Goal: Task Accomplishment & Management: Manage account settings

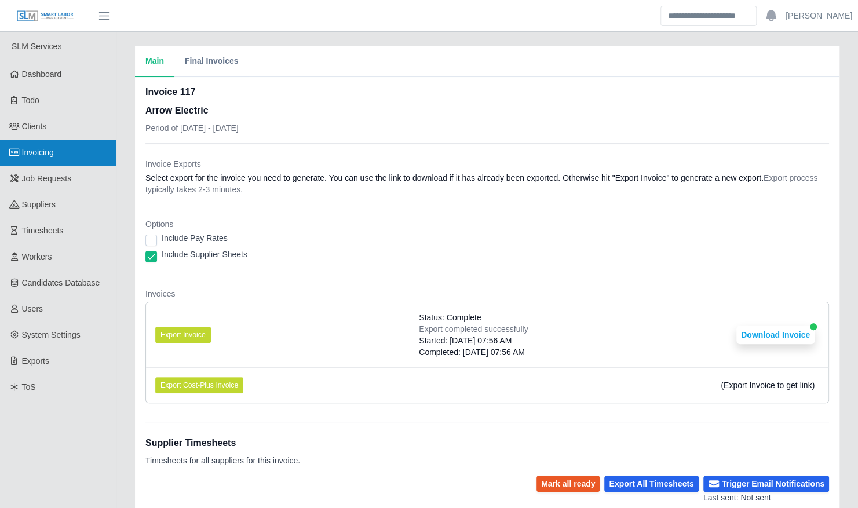
click at [70, 159] on link "Invoicing" at bounding box center [58, 153] width 116 height 26
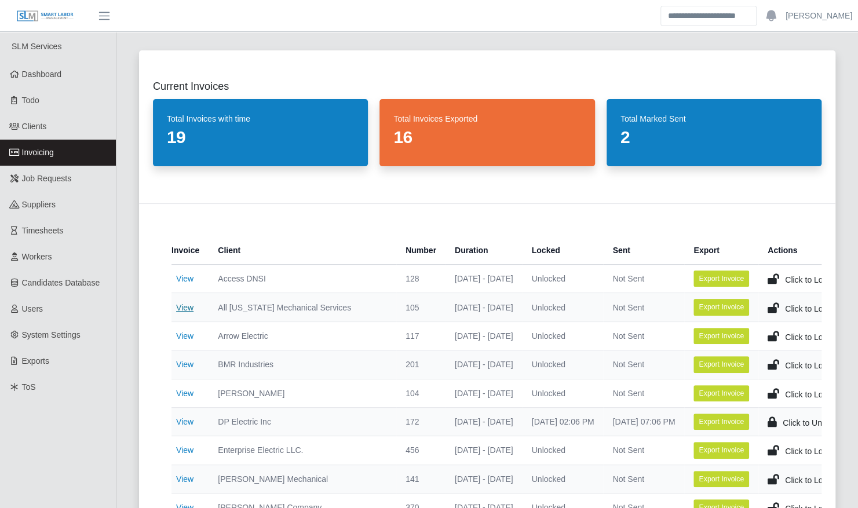
click at [185, 310] on link "View" at bounding box center [184, 307] width 17 height 9
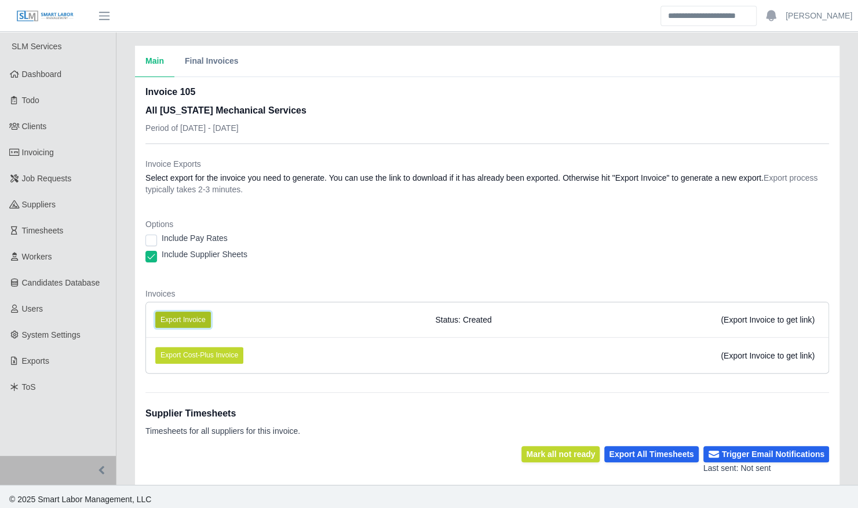
click at [198, 314] on button "Export Invoice" at bounding box center [183, 320] width 56 height 16
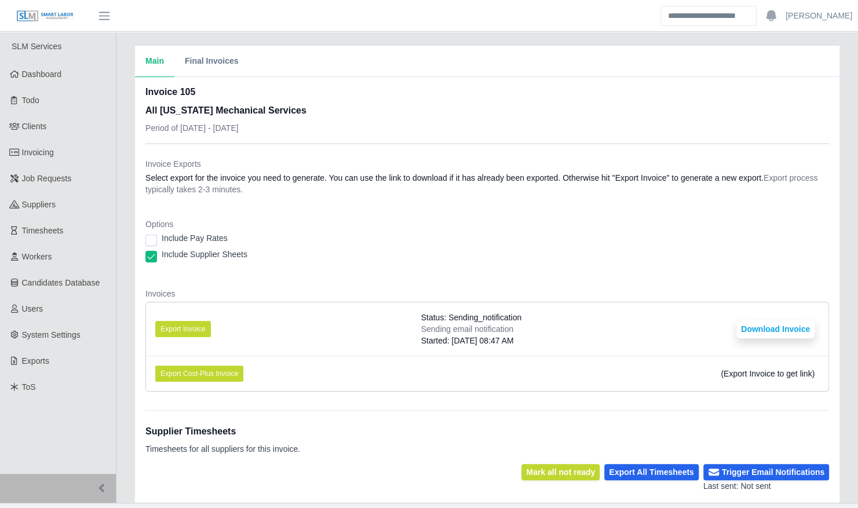
click at [350, 334] on li "Export Invoice Status: Sending_notification Sending email notification Started:…" at bounding box center [487, 329] width 683 height 53
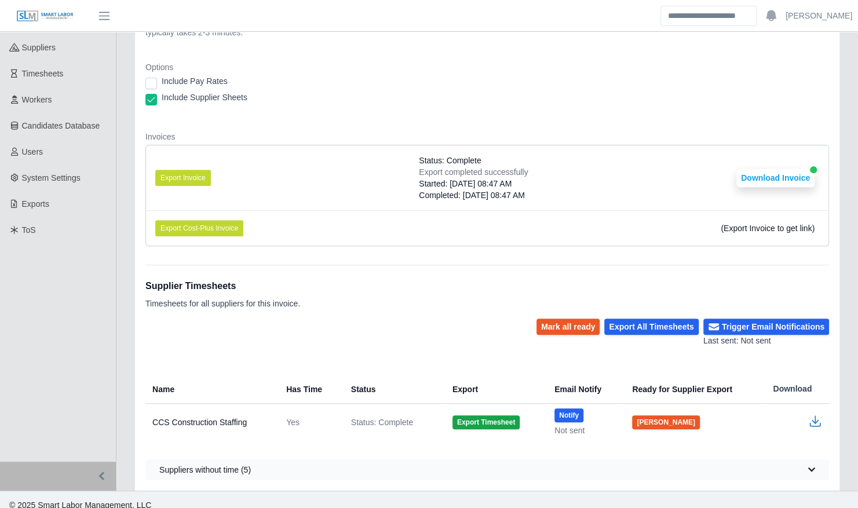
scroll to position [160, 0]
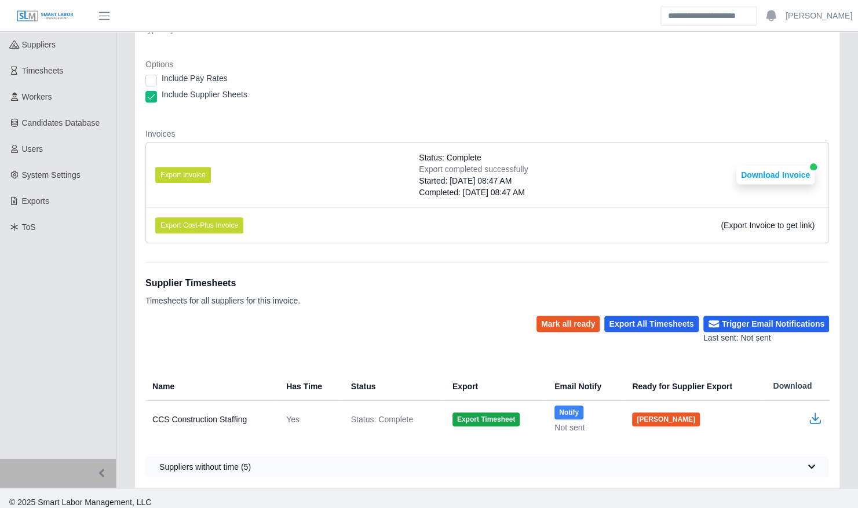
click at [559, 406] on button "Notify" at bounding box center [569, 413] width 29 height 14
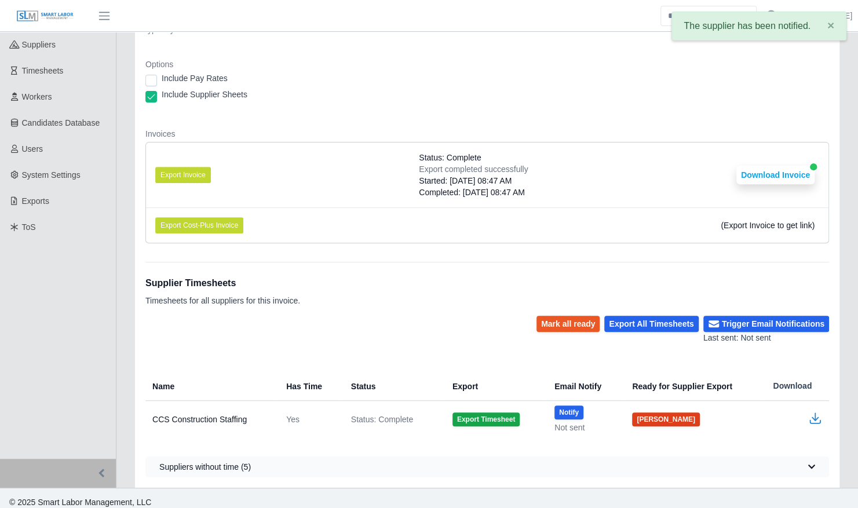
click at [636, 413] on button "Mark Ready" at bounding box center [666, 420] width 68 height 14
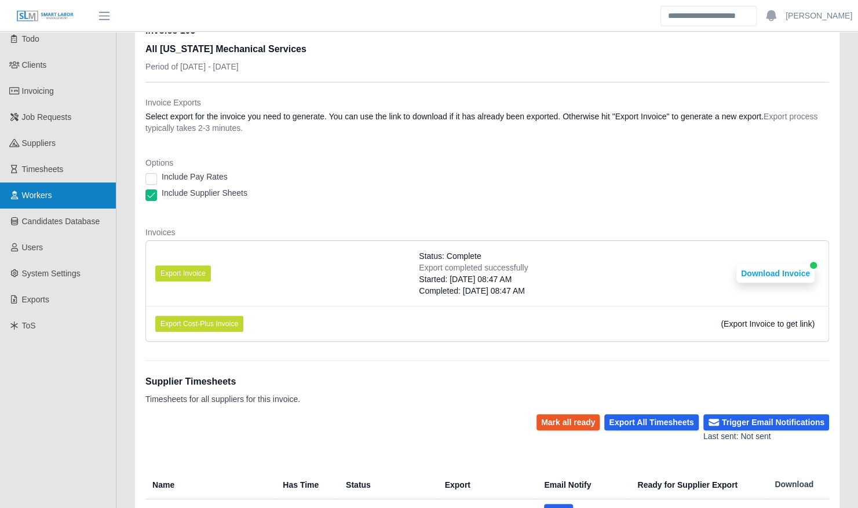
scroll to position [0, 0]
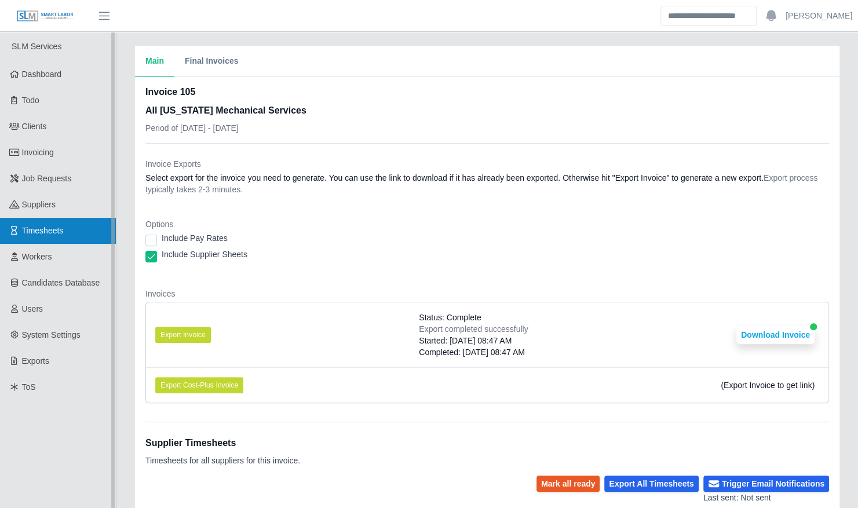
click at [71, 230] on link "Timesheets" at bounding box center [58, 231] width 116 height 26
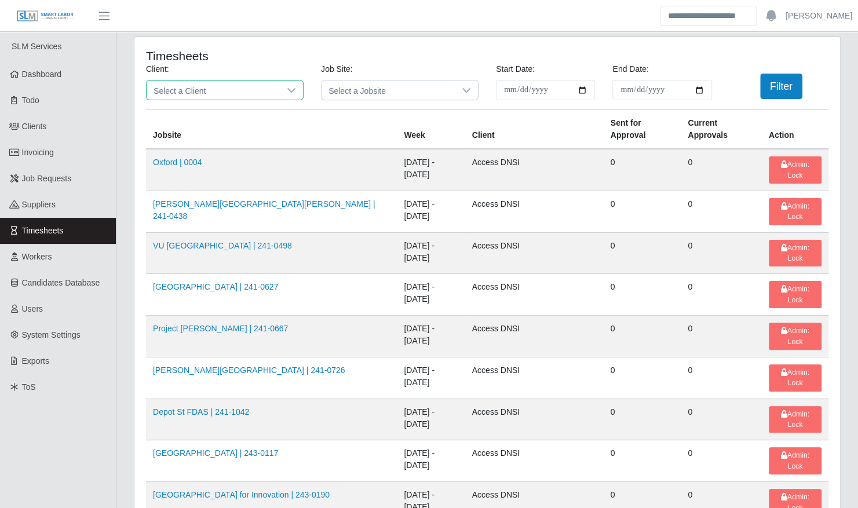
click at [231, 86] on span "Select a Client" at bounding box center [213, 90] width 133 height 19
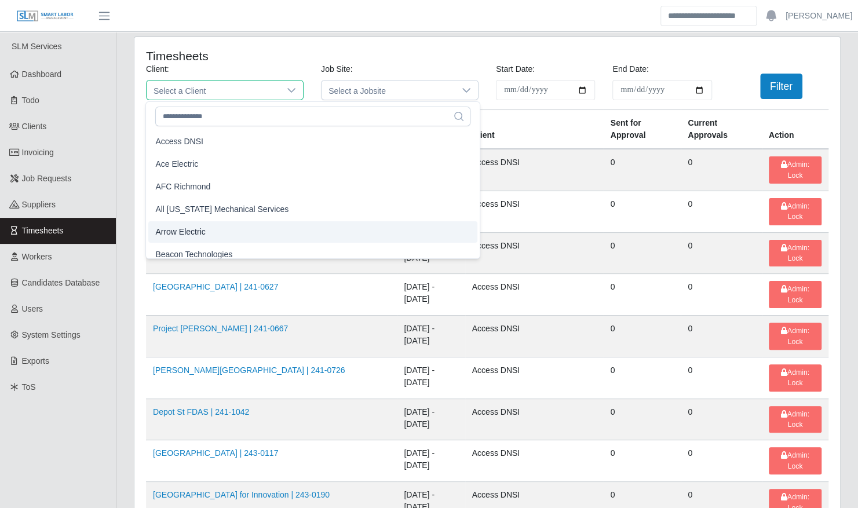
click at [212, 229] on li "Arrow Electric" at bounding box center [312, 231] width 329 height 21
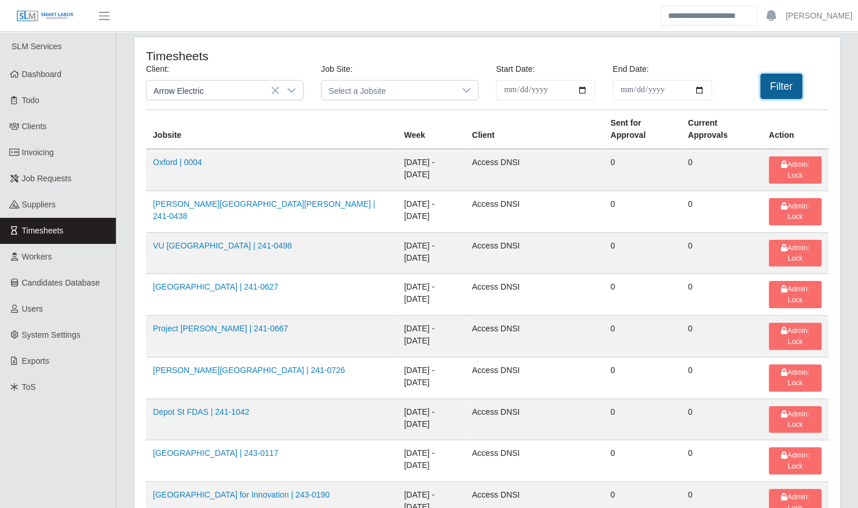
click at [791, 88] on button "Filter" at bounding box center [781, 87] width 42 height 26
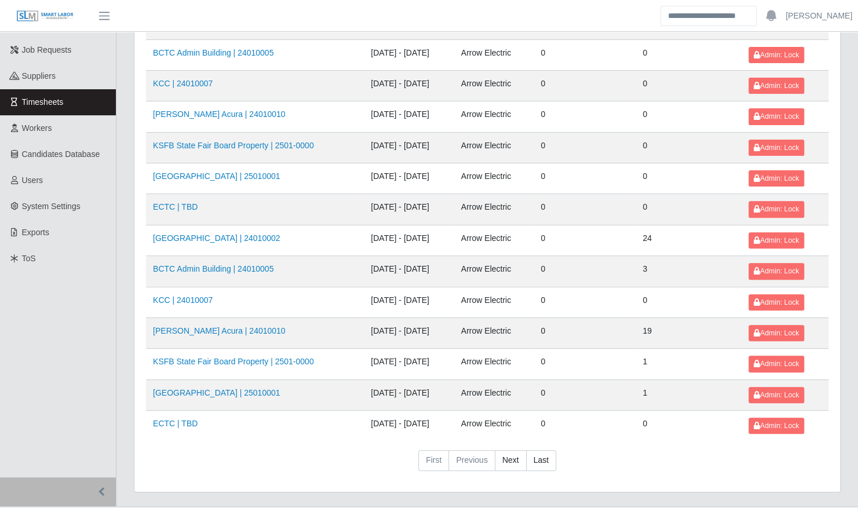
scroll to position [129, 0]
click at [238, 233] on link "[GEOGRAPHIC_DATA] | 24010002" at bounding box center [216, 237] width 127 height 9
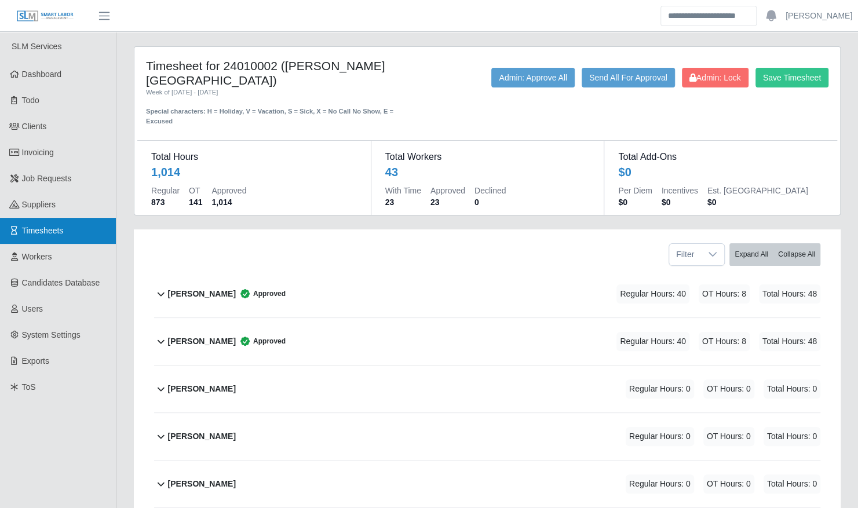
click at [63, 224] on link "Timesheets" at bounding box center [58, 231] width 116 height 26
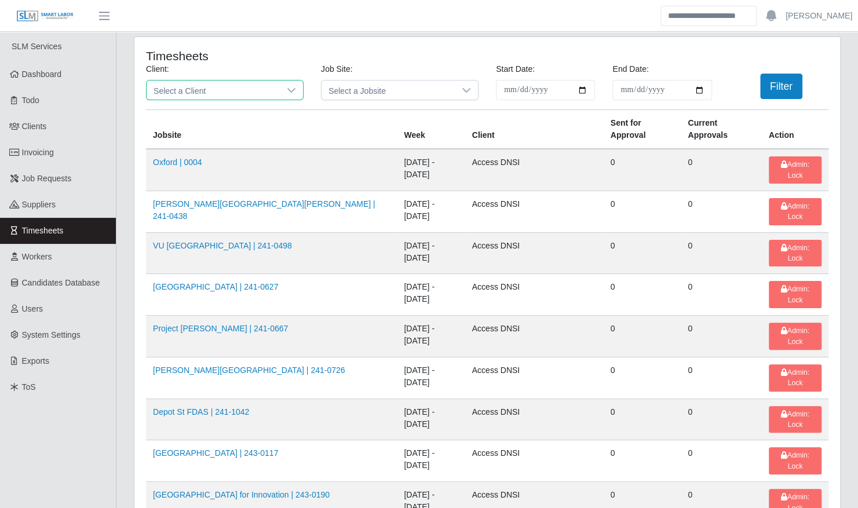
click at [209, 94] on span "Select a Client" at bounding box center [213, 90] width 133 height 19
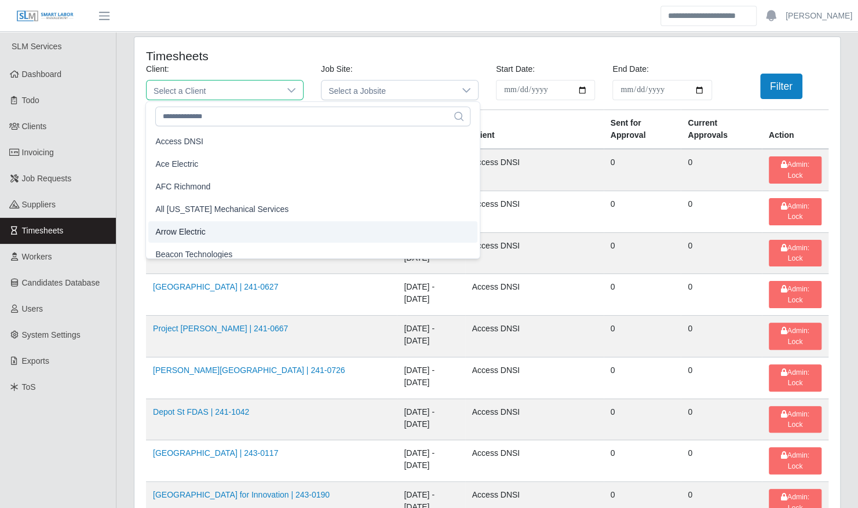
click at [205, 232] on li "Arrow Electric" at bounding box center [312, 231] width 329 height 21
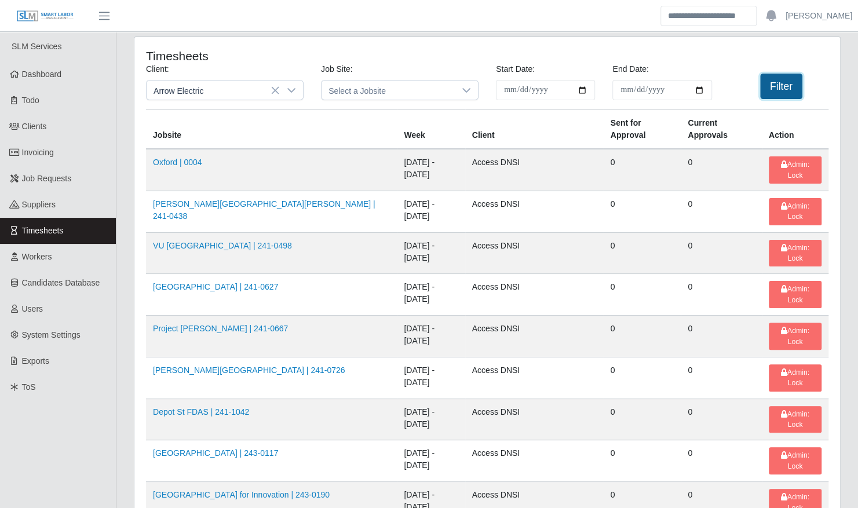
click at [787, 83] on button "Filter" at bounding box center [781, 87] width 42 height 26
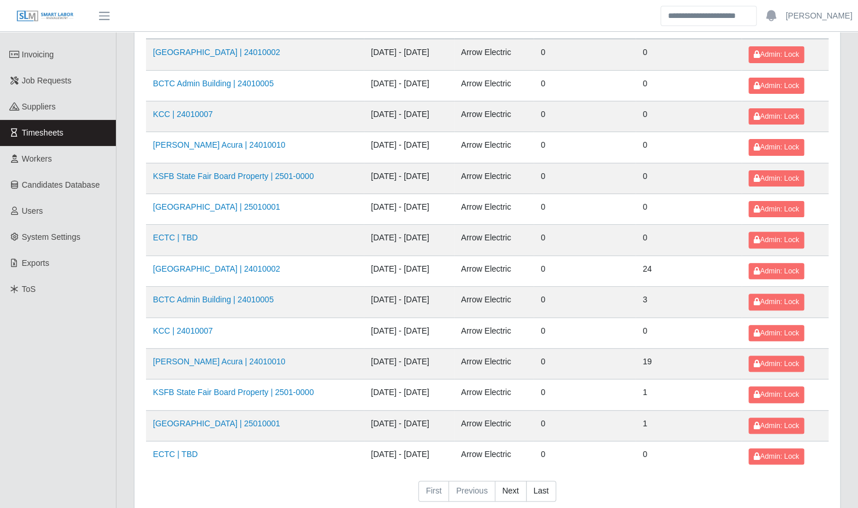
scroll to position [102, 0]
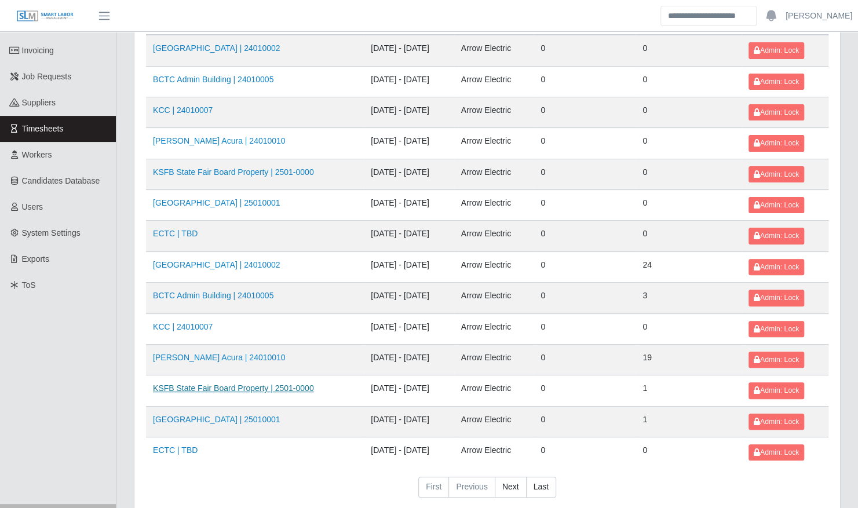
click at [231, 384] on link "KSFB State Fair Board Property | 2501-0000" at bounding box center [233, 388] width 161 height 9
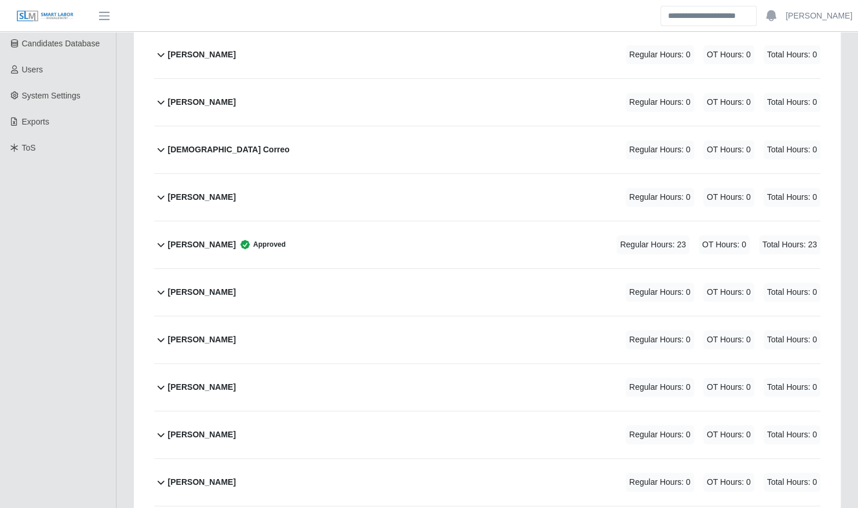
scroll to position [241, 0]
click at [272, 335] on div "Leonard Brown Regular Hours: 0 OT Hours: 0 Total Hours: 0" at bounding box center [494, 338] width 653 height 47
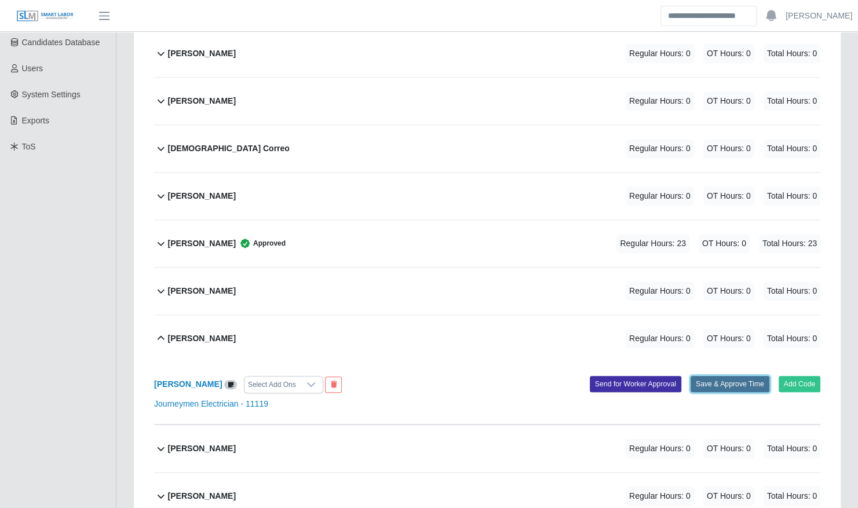
click at [734, 376] on button "Save & Approve Time" at bounding box center [730, 384] width 79 height 16
click at [805, 376] on button "Add Code" at bounding box center [800, 384] width 42 height 16
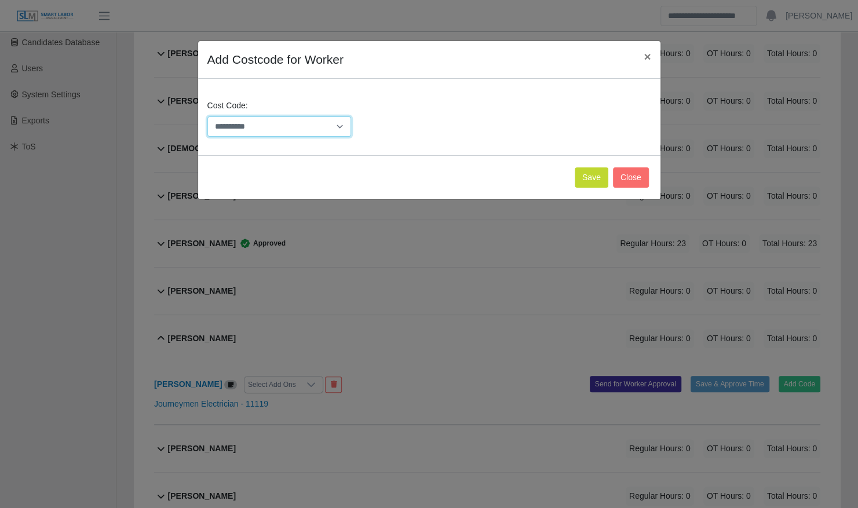
click at [311, 126] on select "**********" at bounding box center [280, 127] width 144 height 20
select select "**********"
click at [208, 117] on select "**********" at bounding box center [280, 127] width 144 height 20
click at [599, 180] on button "Save" at bounding box center [592, 178] width 34 height 20
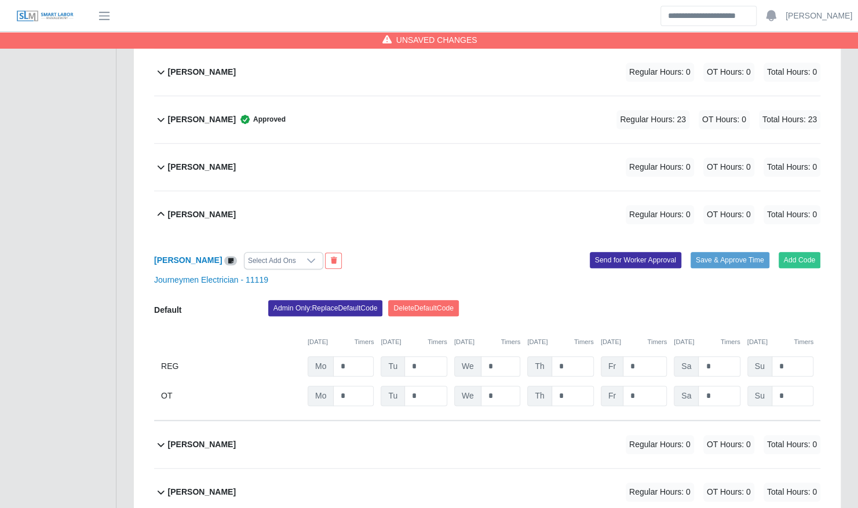
scroll to position [366, 0]
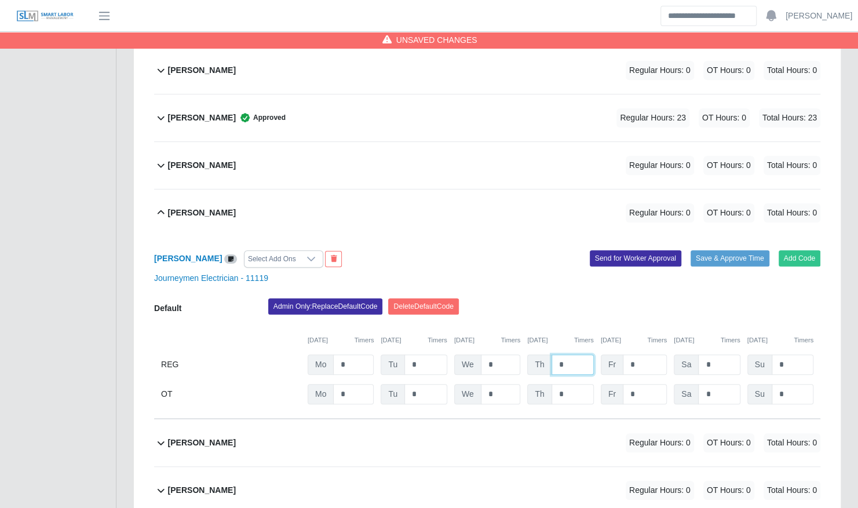
click at [567, 355] on input "*" at bounding box center [573, 365] width 42 height 20
click at [568, 355] on input "***" at bounding box center [573, 365] width 42 height 20
type input "*"
click at [553, 282] on div "Leonard Brown Select Add Ons Add Code Save & Approve Time Send for Worker Appro…" at bounding box center [487, 327] width 667 height 183
click at [650, 356] on input "*" at bounding box center [645, 365] width 44 height 20
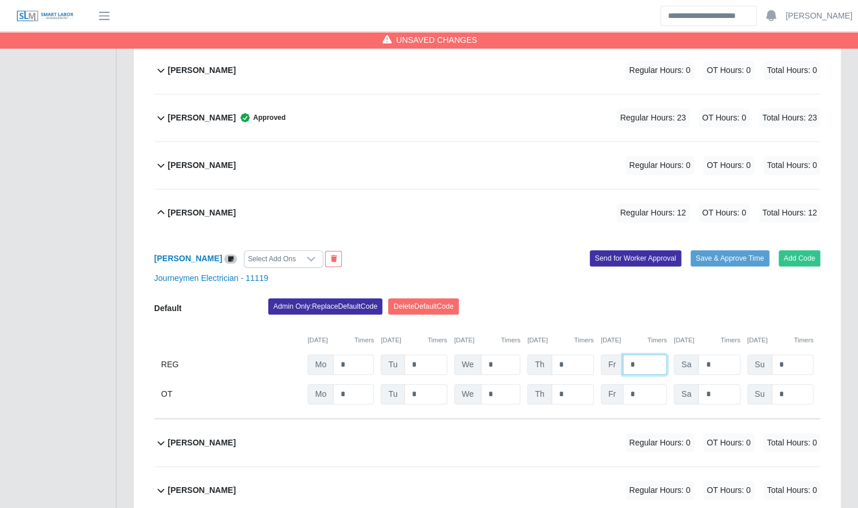
type input "*"
click at [549, 303] on div "Admin Only: Replace Default Code Delete Default Code" at bounding box center [545, 310] width 570 height 23
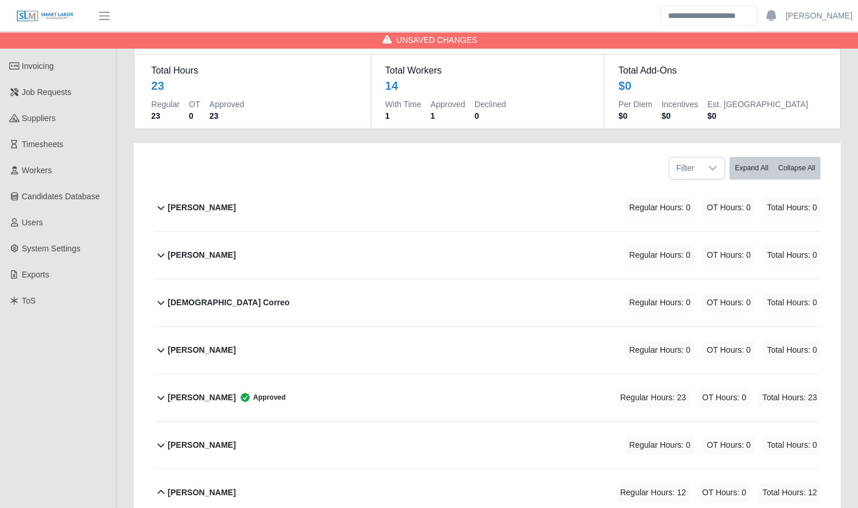
scroll to position [82, 0]
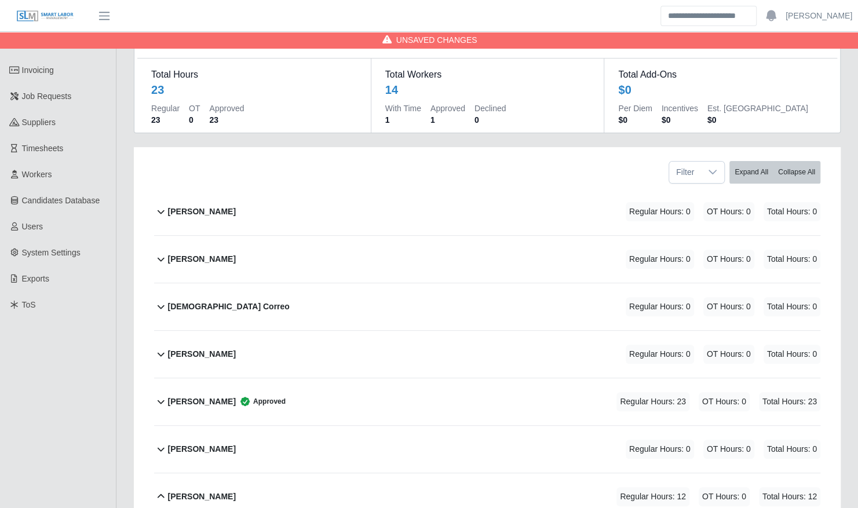
click at [497, 197] on div "Jaden Womack Regular Hours: 0 OT Hours: 0 Total Hours: 0" at bounding box center [494, 211] width 653 height 47
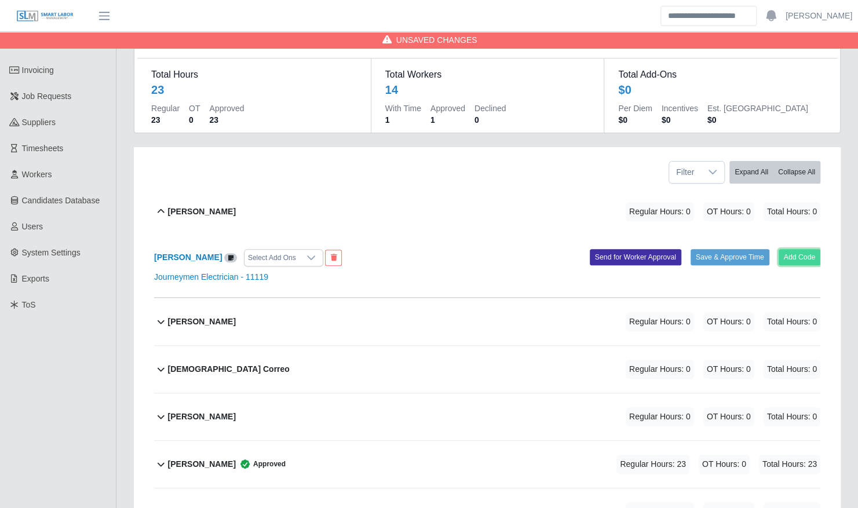
click at [797, 249] on button "Add Code" at bounding box center [800, 257] width 42 height 16
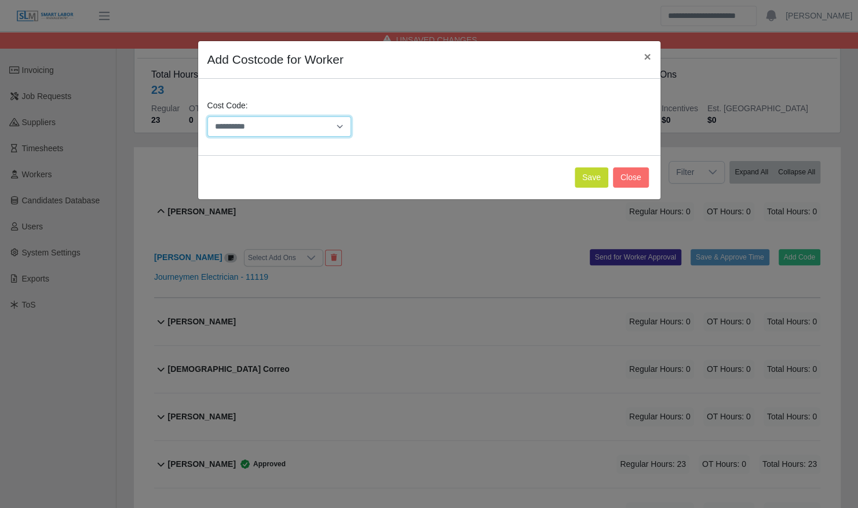
click at [314, 130] on select "**********" at bounding box center [280, 127] width 144 height 20
select select "**********"
click at [208, 117] on select "**********" at bounding box center [280, 127] width 144 height 20
click at [589, 179] on button "Save" at bounding box center [592, 178] width 34 height 20
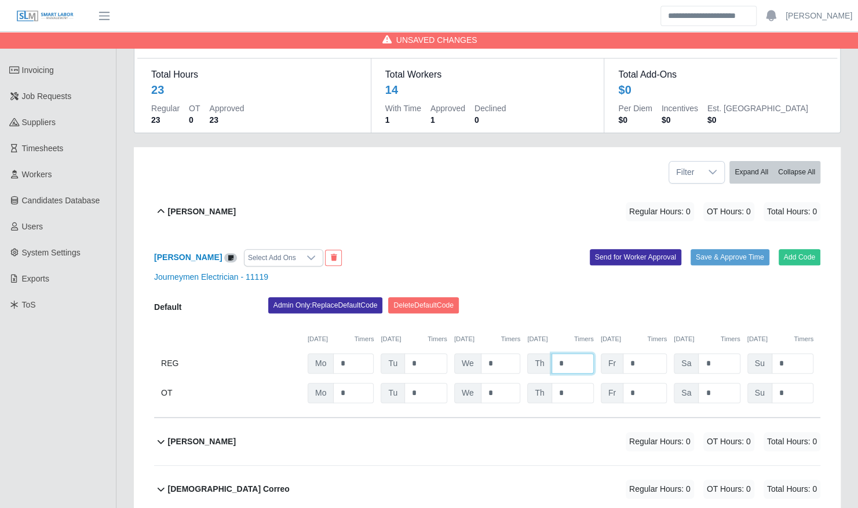
click at [568, 354] on input "*" at bounding box center [573, 364] width 42 height 20
type input "*"
click at [591, 297] on div "Admin Only: Replace Default Code Delete Default Code" at bounding box center [545, 308] width 570 height 23
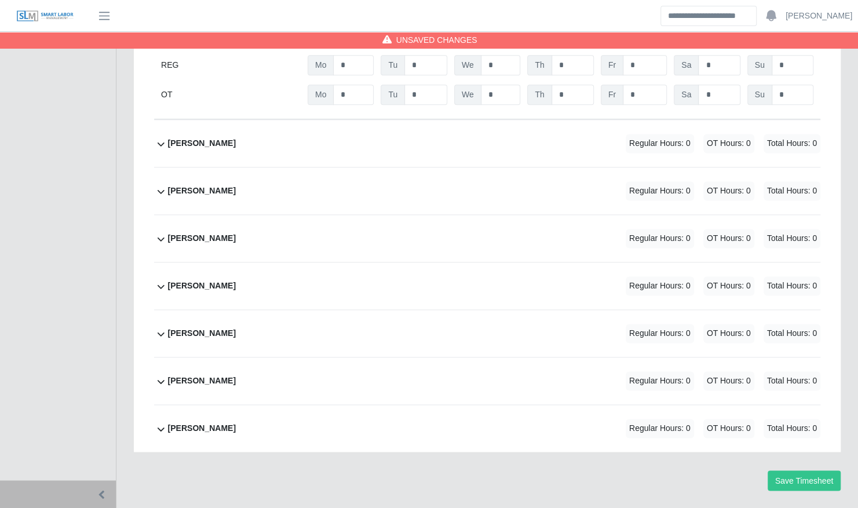
click at [523, 318] on div "Troy May Regular Hours: 0 OT Hours: 0 Total Hours: 0" at bounding box center [494, 333] width 653 height 47
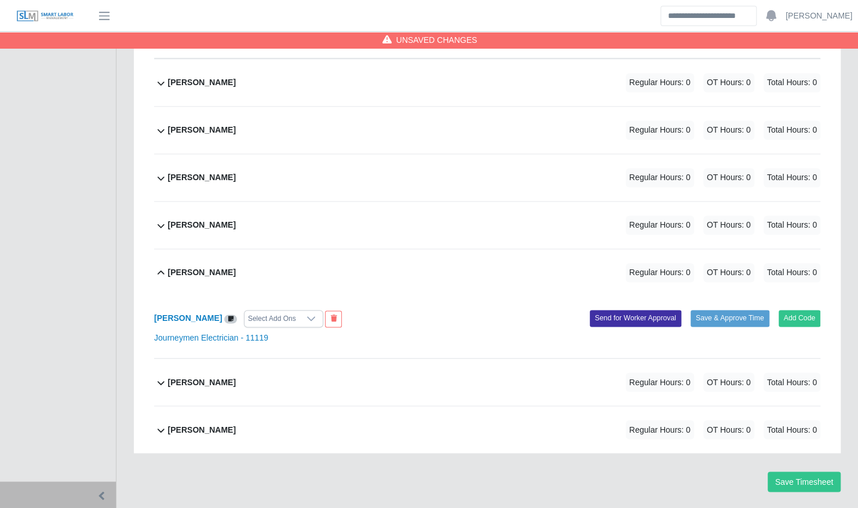
scroll to position [910, 0]
click at [810, 309] on button "Add Code" at bounding box center [800, 317] width 42 height 16
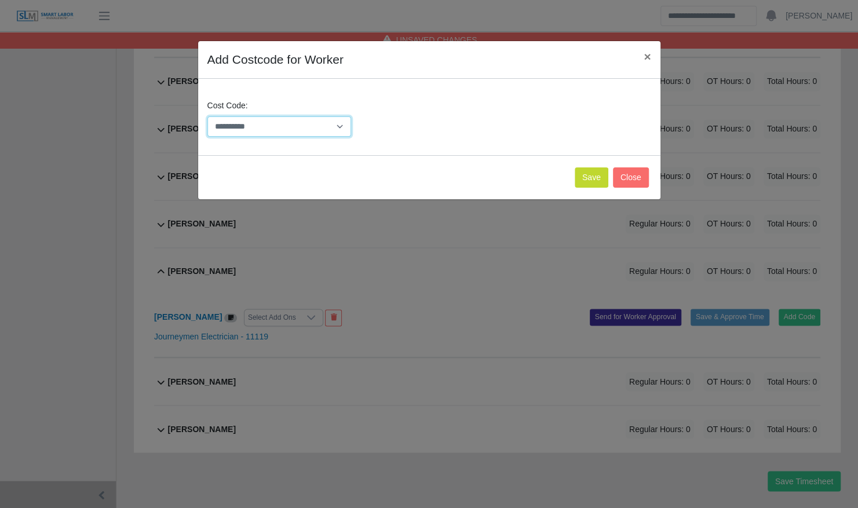
click at [307, 131] on select "**********" at bounding box center [280, 127] width 144 height 20
select select "**********"
click at [208, 117] on select "**********" at bounding box center [280, 127] width 144 height 20
click at [596, 173] on button "Save" at bounding box center [592, 178] width 34 height 20
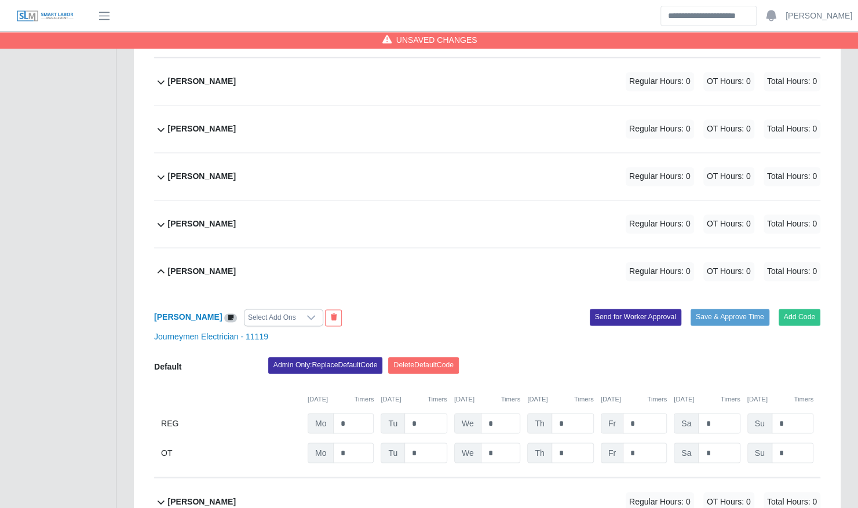
scroll to position [1031, 0]
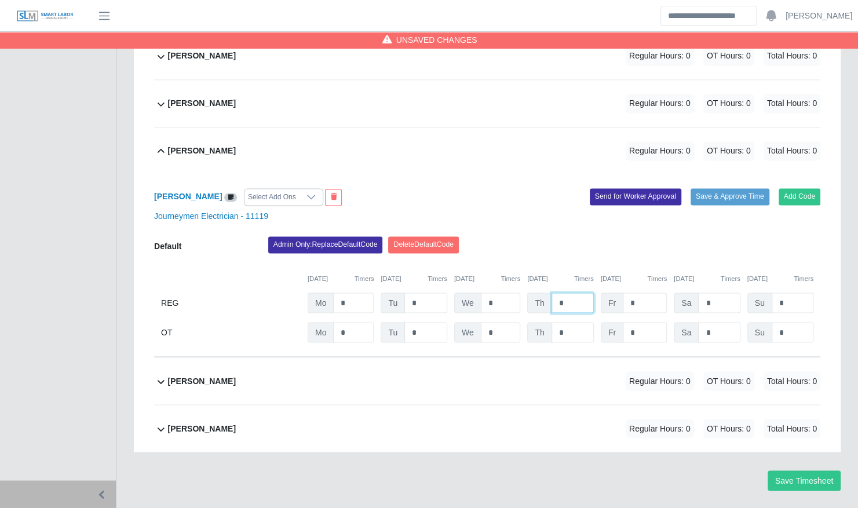
type input "***"
type input "*"
click at [721, 219] on div "Troy May Select Add Ons Add Code Save & Approve Time Send for Worker Approval J…" at bounding box center [487, 265] width 667 height 183
click at [801, 471] on button "Save Timesheet" at bounding box center [804, 481] width 73 height 20
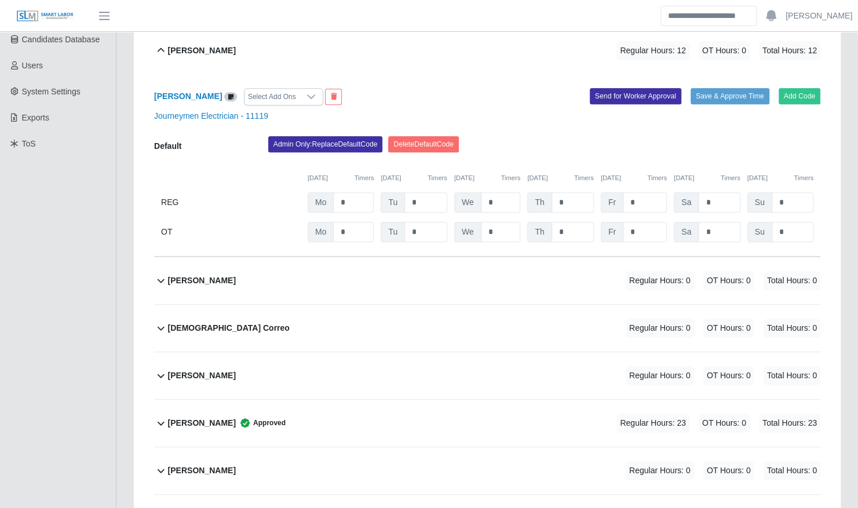
scroll to position [240, 0]
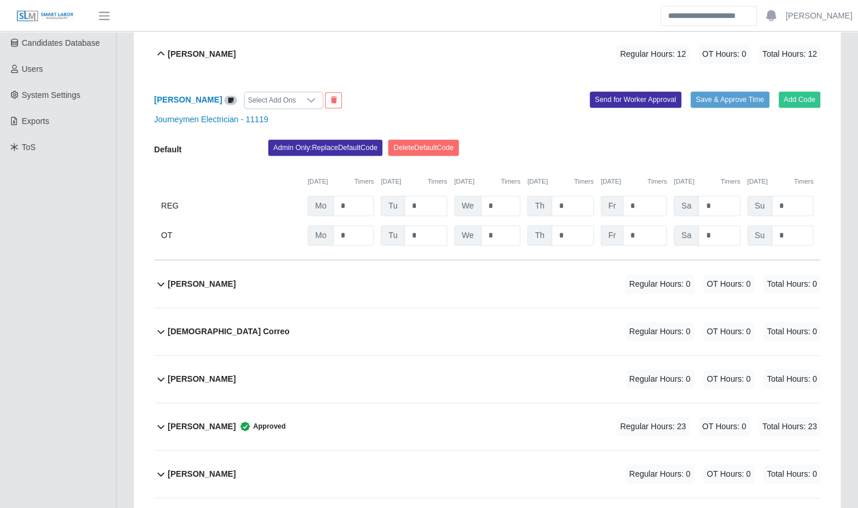
click at [384, 46] on div "Jaden Womack Regular Hours: 12 OT Hours: 0 Total Hours: 12" at bounding box center [494, 54] width 653 height 47
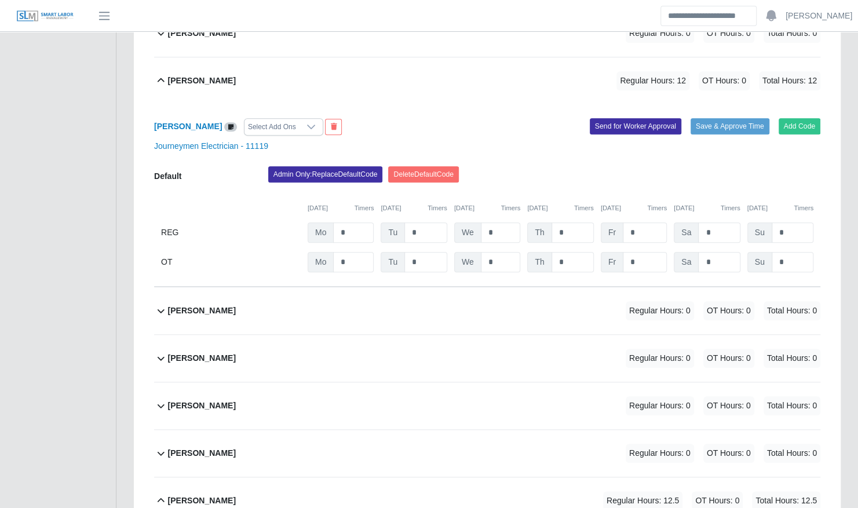
scroll to position [467, 0]
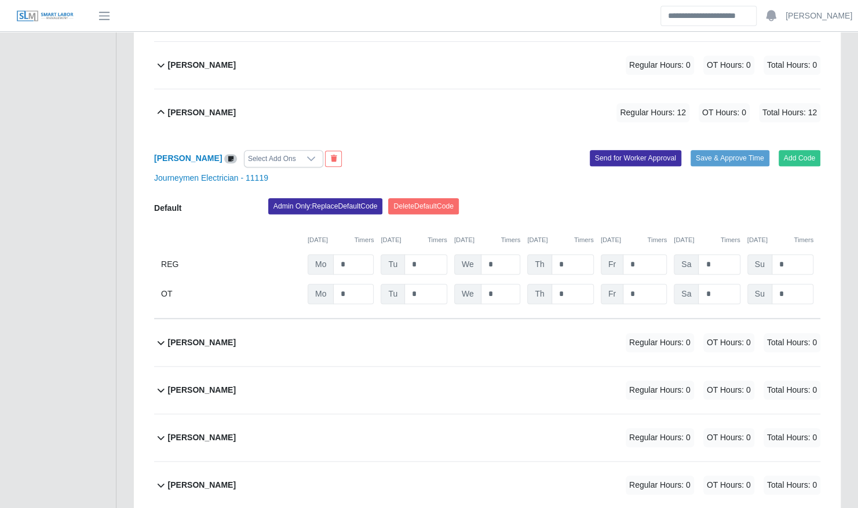
click at [364, 108] on div "Leonard Brown Regular Hours: 12 OT Hours: 0 Total Hours: 12" at bounding box center [494, 112] width 653 height 47
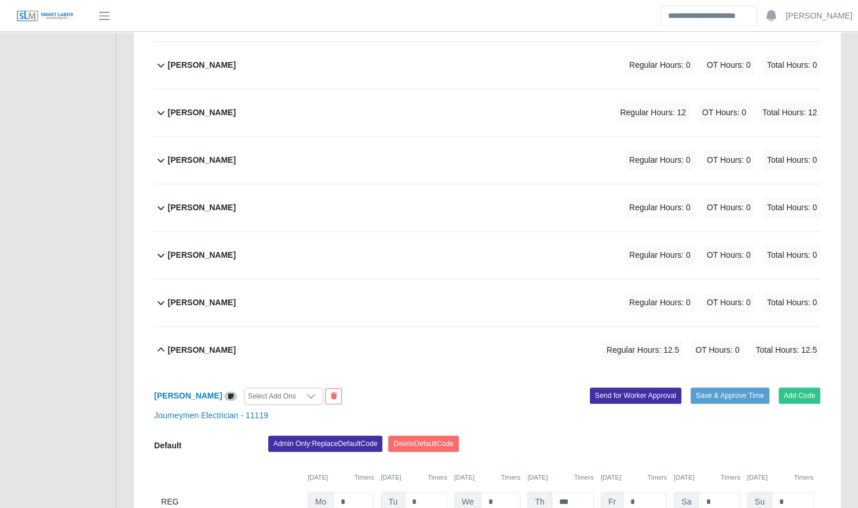
click at [347, 341] on div "Troy May Regular Hours: 12.5 OT Hours: 0 Total Hours: 12.5" at bounding box center [494, 350] width 653 height 47
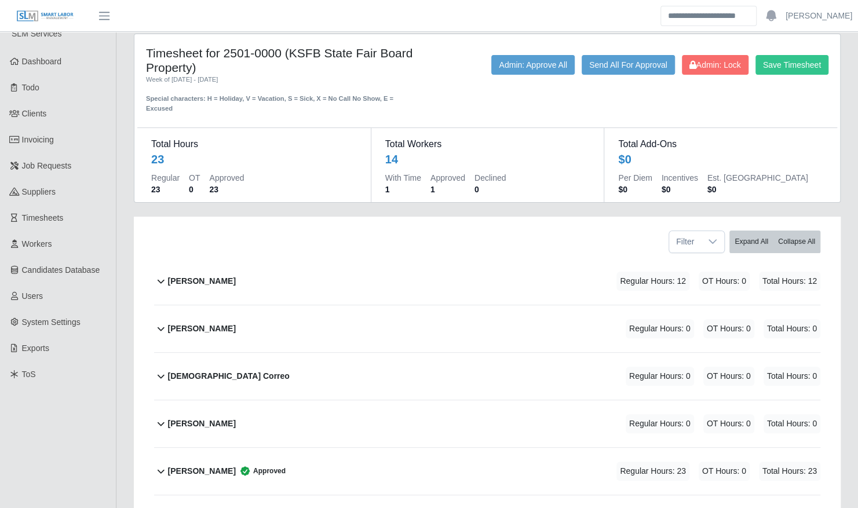
scroll to position [0, 0]
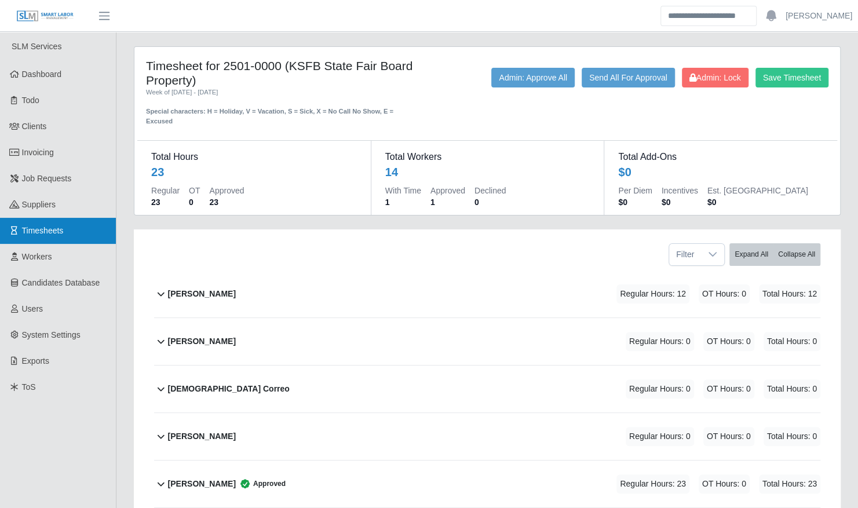
click at [81, 235] on link "Timesheets" at bounding box center [58, 231] width 116 height 26
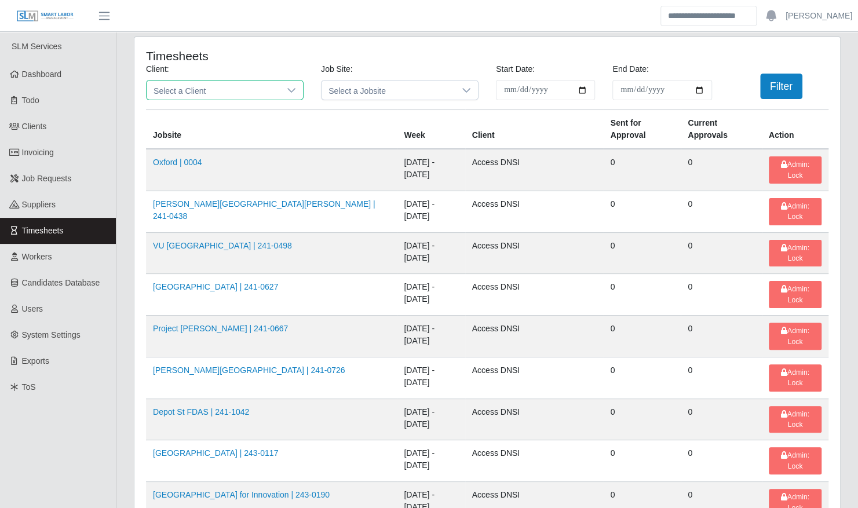
click at [235, 93] on span "Select a Client" at bounding box center [213, 90] width 133 height 19
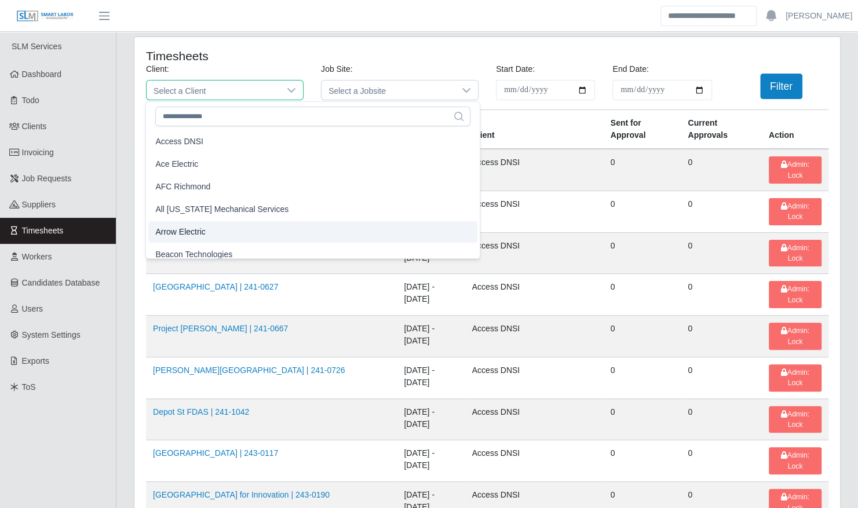
click at [229, 231] on li "Arrow Electric" at bounding box center [312, 231] width 329 height 21
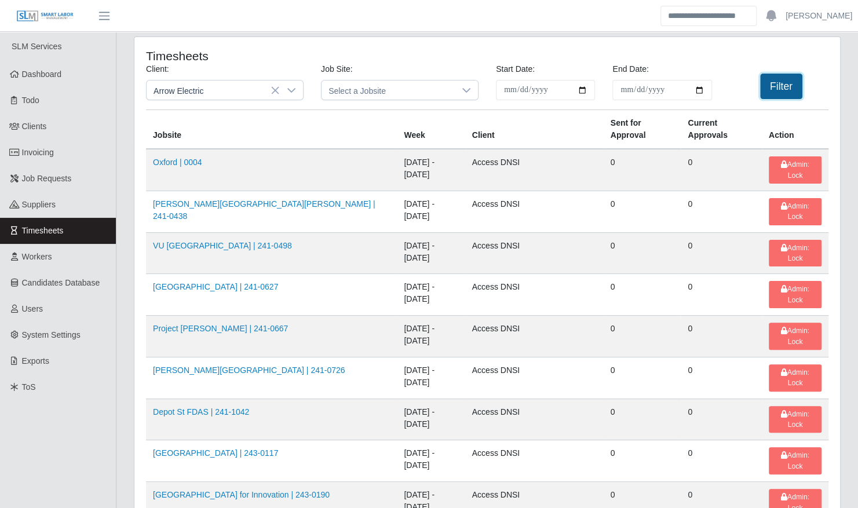
click at [785, 77] on button "Filter" at bounding box center [781, 87] width 42 height 26
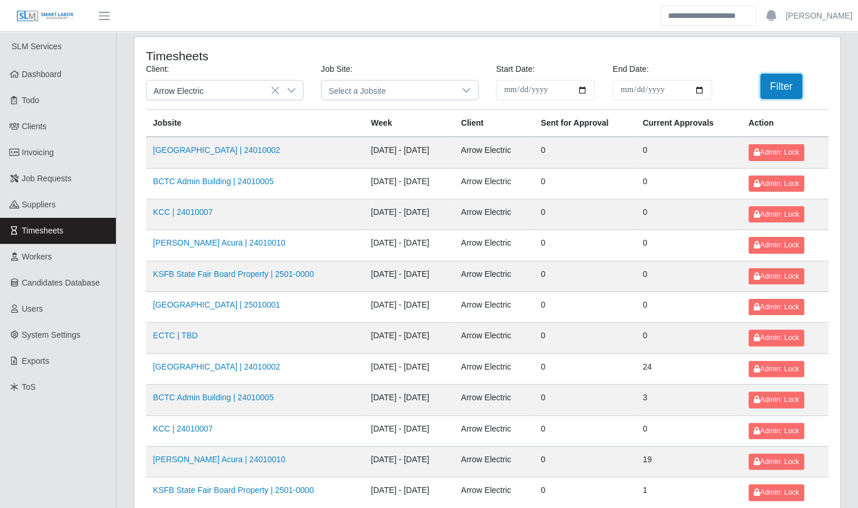
scroll to position [147, 0]
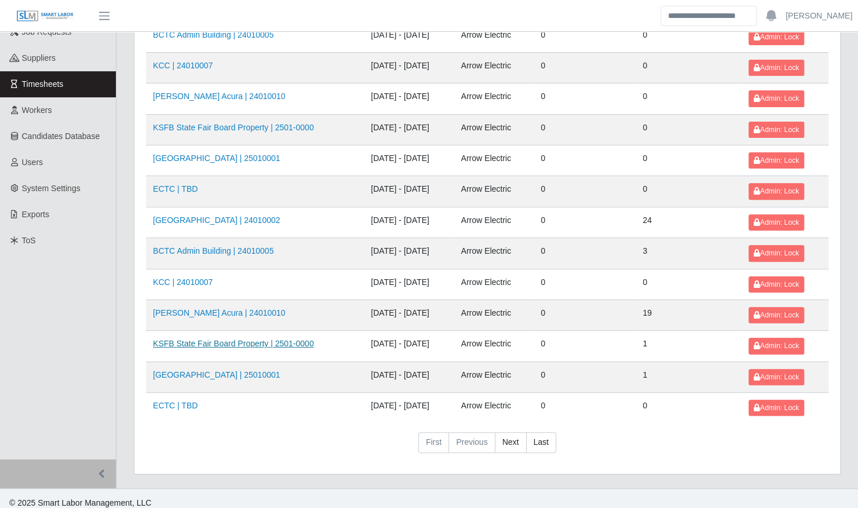
click at [252, 339] on link "KSFB State Fair Board Property | 2501-0000" at bounding box center [233, 343] width 161 height 9
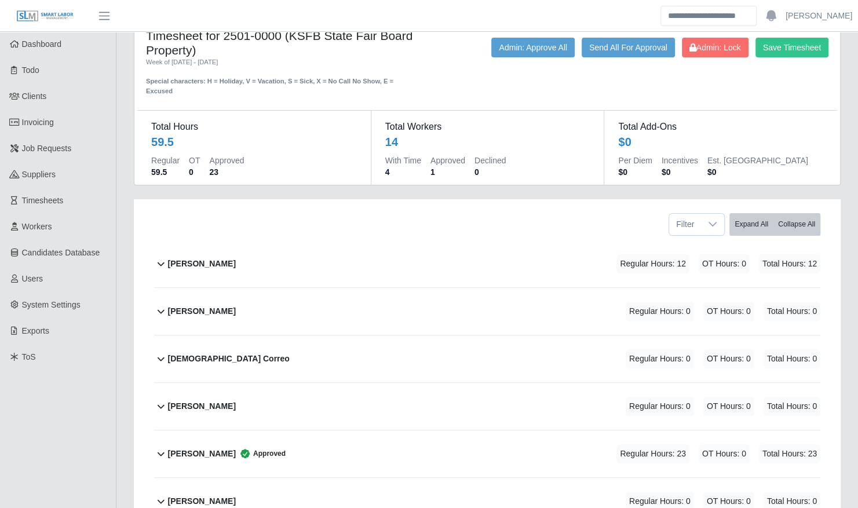
scroll to position [40, 0]
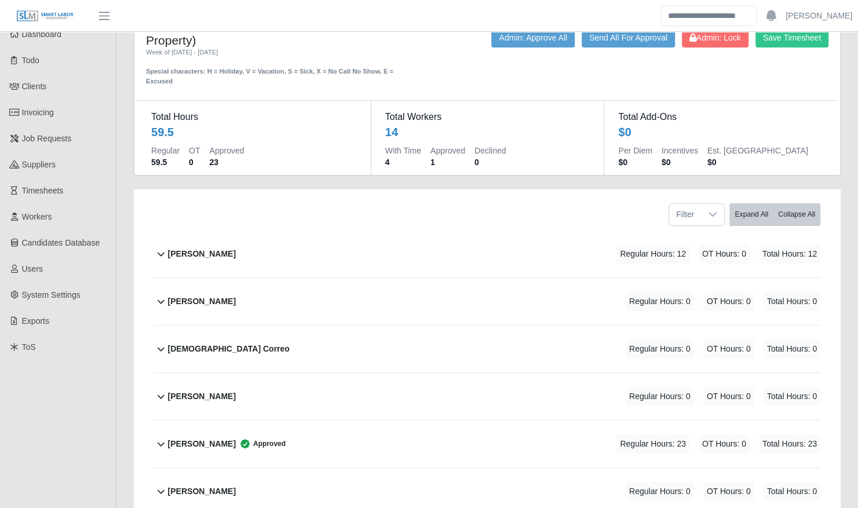
click at [381, 256] on div "Jaden Womack Regular Hours: 12 OT Hours: 0 Total Hours: 12" at bounding box center [494, 254] width 653 height 47
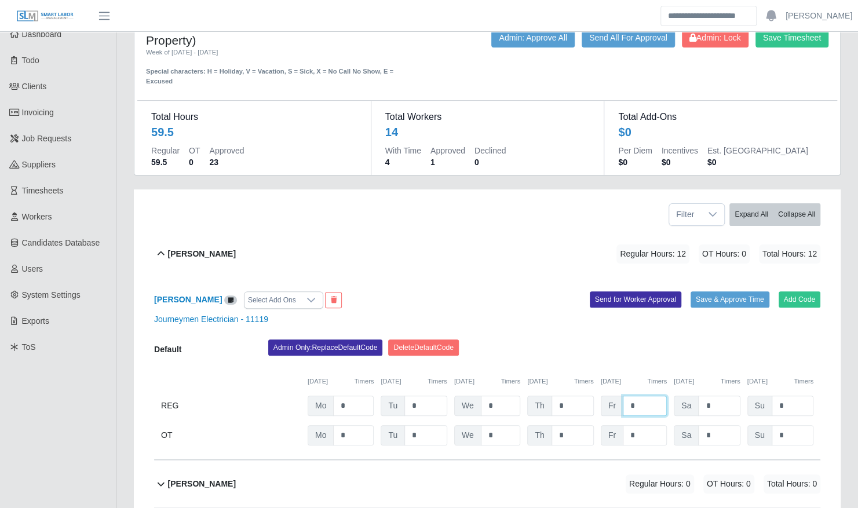
click at [634, 396] on input "*" at bounding box center [645, 406] width 44 height 20
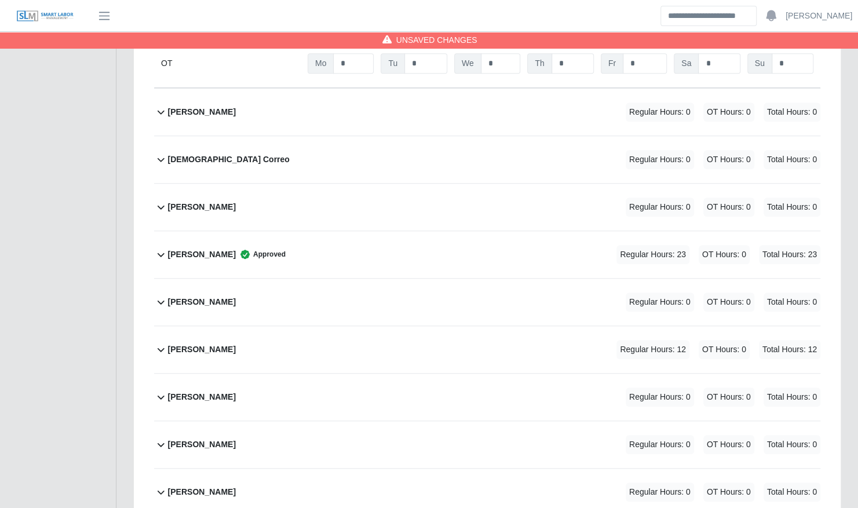
scroll to position [412, 0]
type input "*"
click at [525, 245] on div "[PERSON_NAME] Approved Regular Hours: 23 OT Hours: 0 Total Hours: 23" at bounding box center [494, 255] width 653 height 47
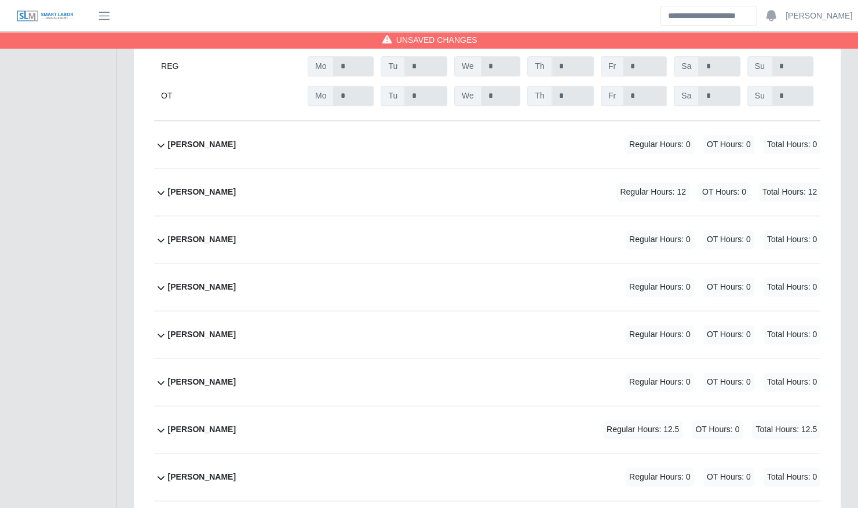
scroll to position [751, 0]
click at [520, 201] on div "Leonard Brown Regular Hours: 12 OT Hours: 0 Total Hours: 12" at bounding box center [494, 192] width 653 height 47
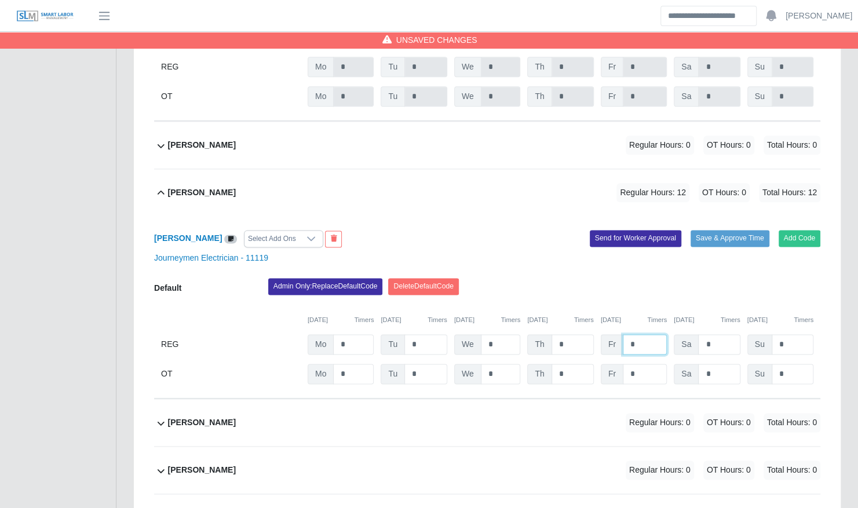
click at [646, 334] on input "*" at bounding box center [645, 344] width 44 height 20
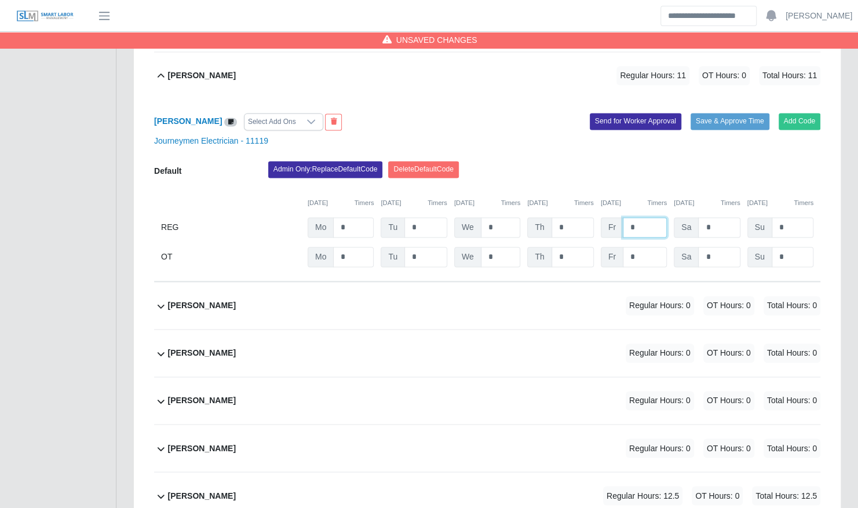
scroll to position [1046, 0]
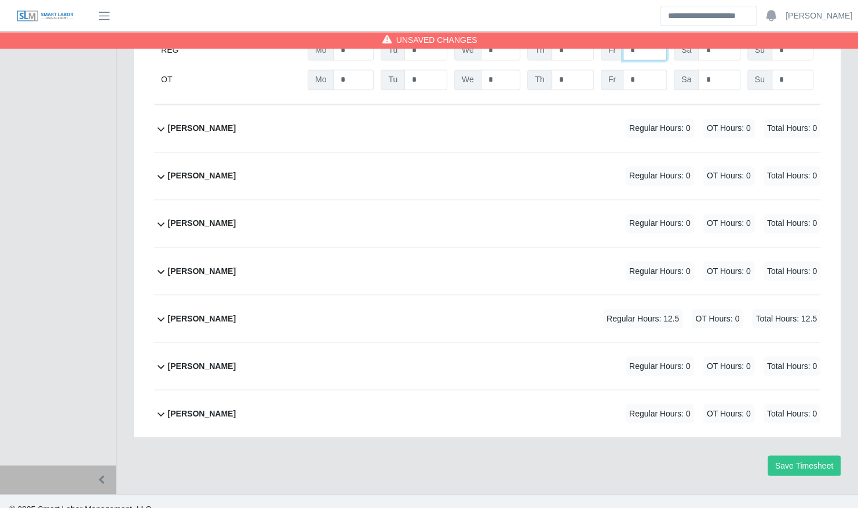
type input "*"
click at [613, 309] on span "Regular Hours: 12.5" at bounding box center [642, 318] width 79 height 19
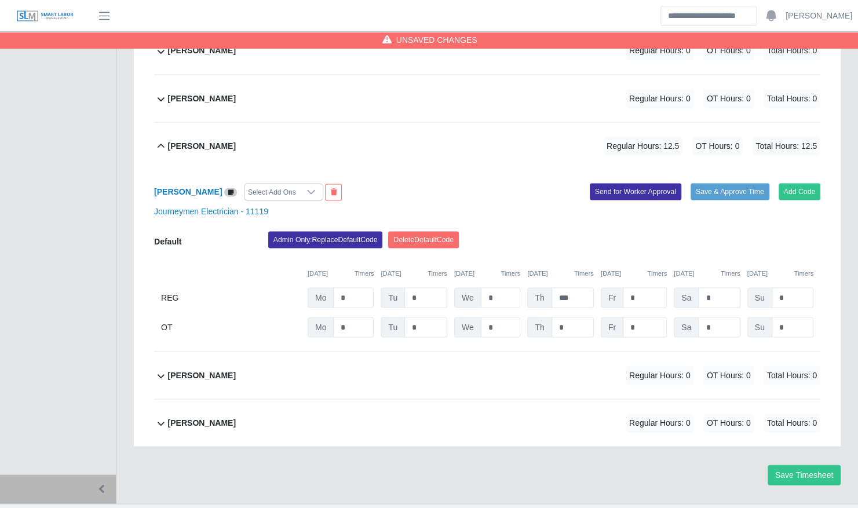
scroll to position [1228, 0]
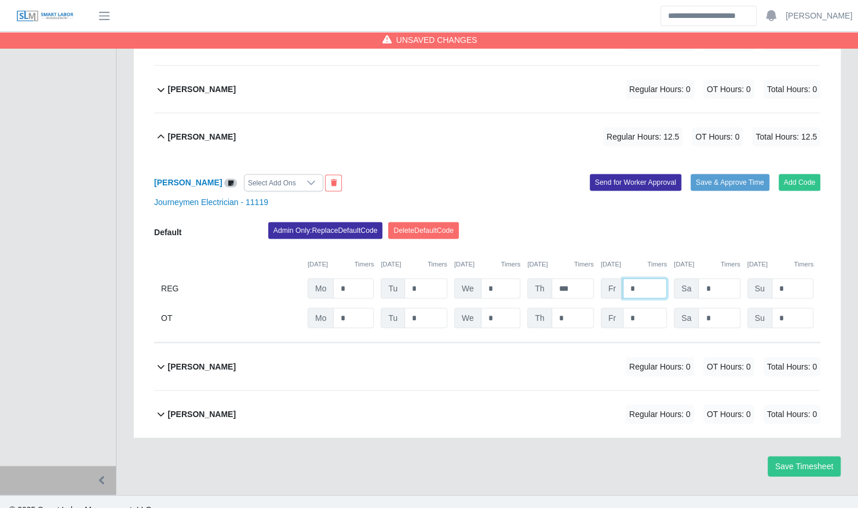
click at [636, 278] on input "*" at bounding box center [645, 288] width 44 height 20
type input "*"
click at [576, 278] on input "***" at bounding box center [573, 288] width 42 height 20
type input "*"
click at [580, 222] on div "Admin Only: Replace Default Code Delete Default Code" at bounding box center [545, 233] width 570 height 23
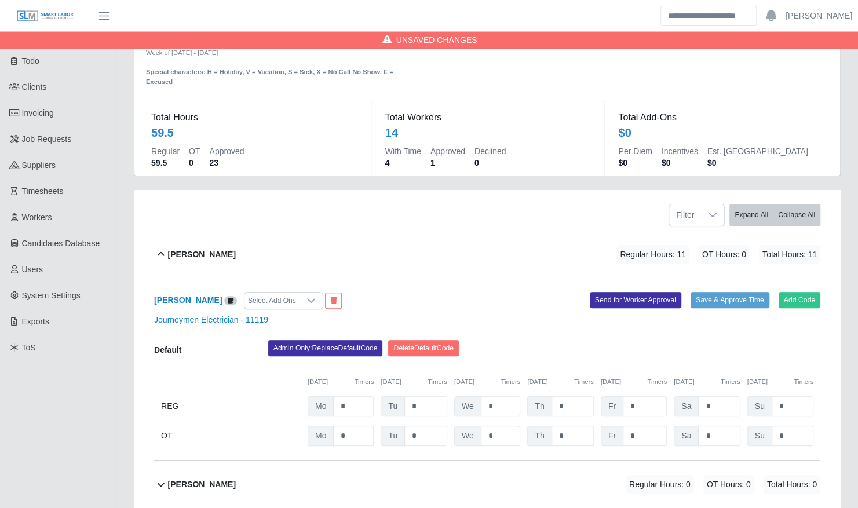
scroll to position [0, 0]
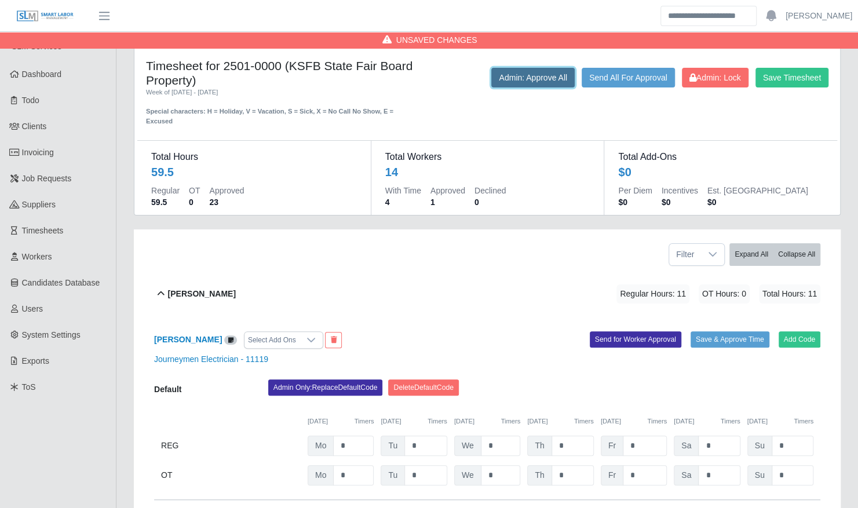
click at [523, 77] on button "Admin: Approve All" at bounding box center [533, 78] width 83 height 20
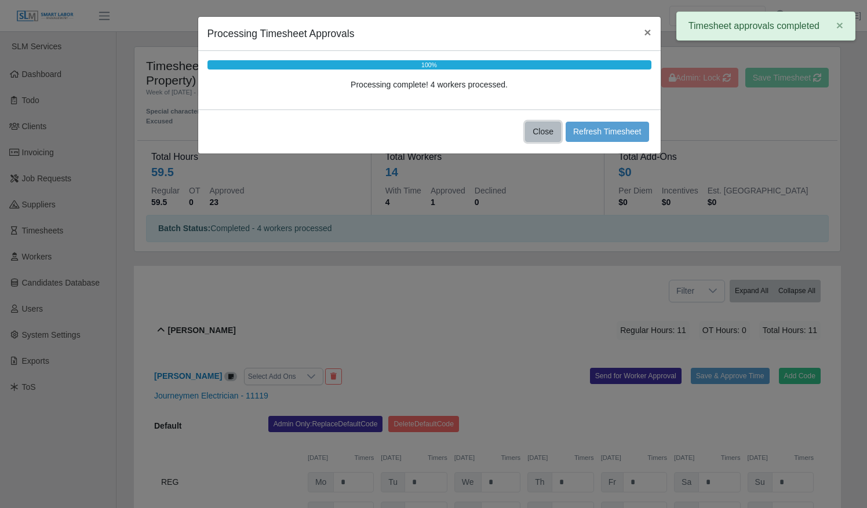
click at [543, 129] on button "Close" at bounding box center [543, 132] width 36 height 20
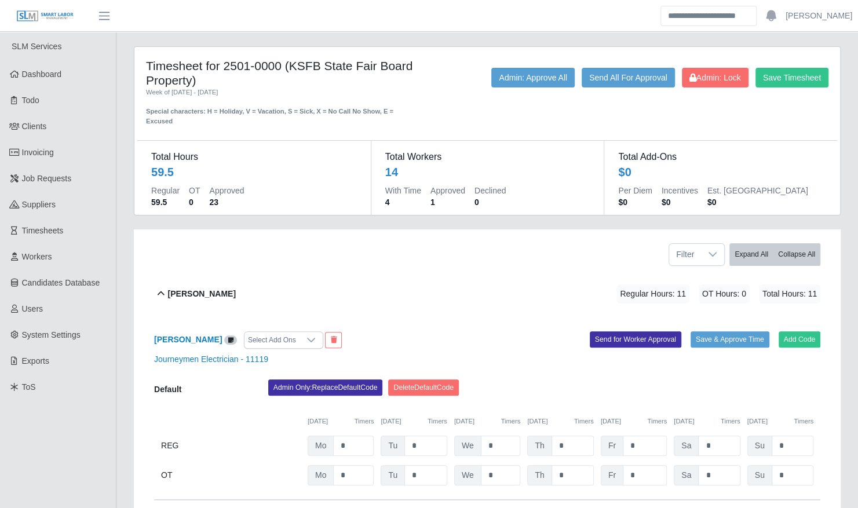
click at [261, 293] on div "Jaden Womack Regular Hours: 11 OT Hours: 0 Total Hours: 11" at bounding box center [494, 294] width 653 height 47
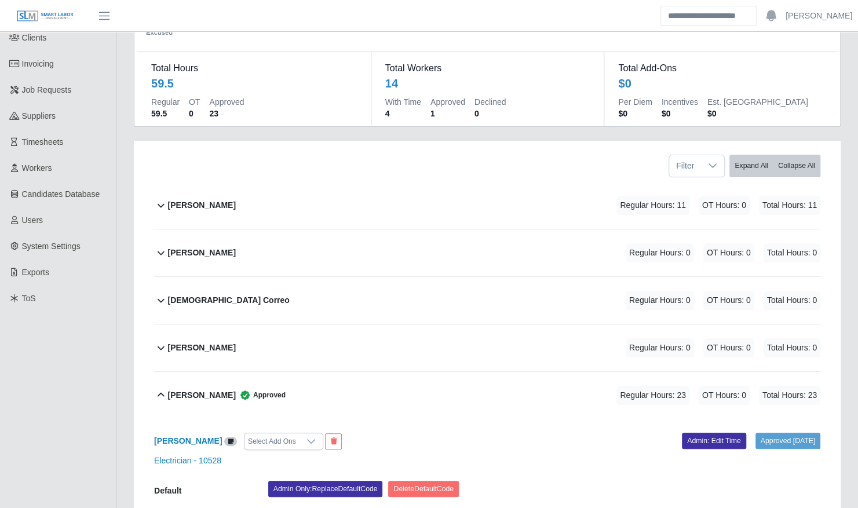
scroll to position [89, 0]
click at [299, 391] on div "[PERSON_NAME] Approved Regular Hours: 23 OT Hours: 0 Total Hours: 23" at bounding box center [494, 395] width 653 height 47
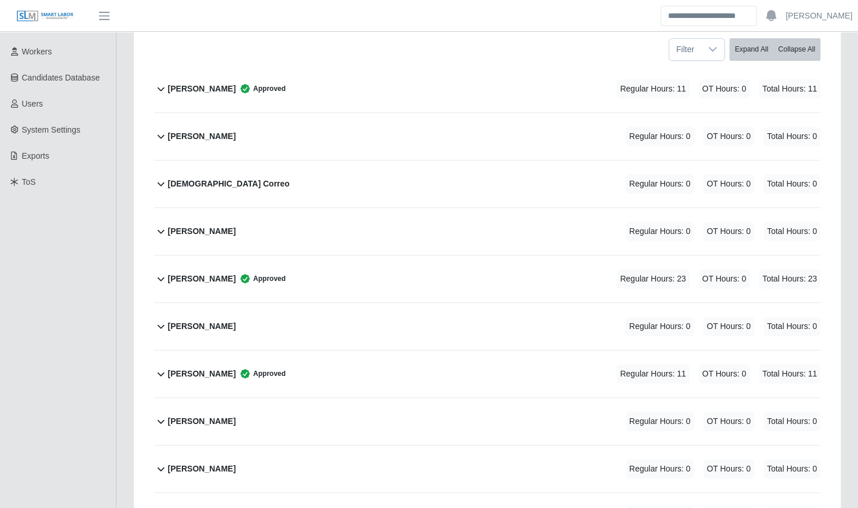
scroll to position [206, 0]
click at [307, 263] on div "[PERSON_NAME] Approved Regular Hours: 23 OT Hours: 0 Total Hours: 23" at bounding box center [494, 277] width 653 height 47
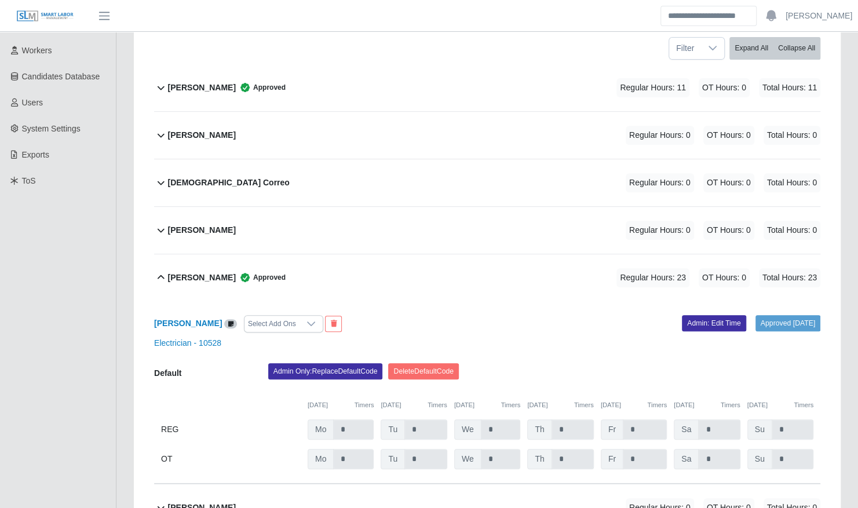
click at [307, 263] on div "[PERSON_NAME] Approved Regular Hours: 23 OT Hours: 0 Total Hours: 23" at bounding box center [494, 277] width 653 height 47
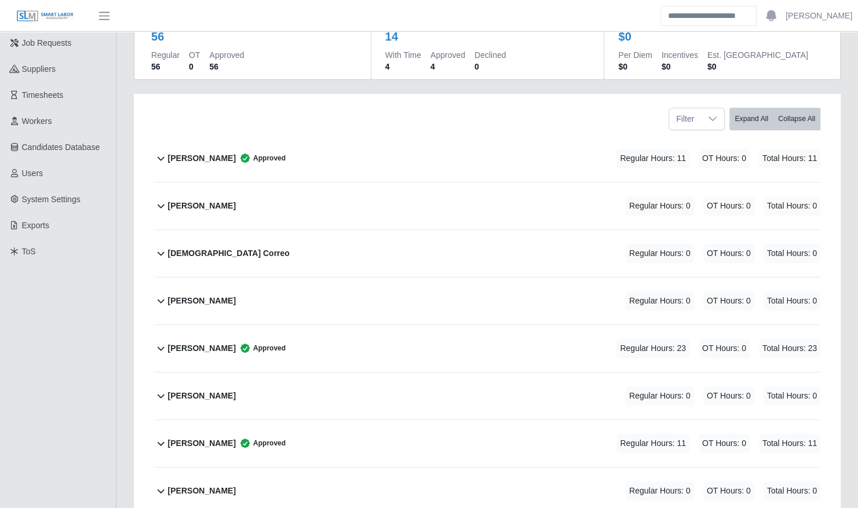
scroll to position [0, 0]
